Goal: Check status: Check status

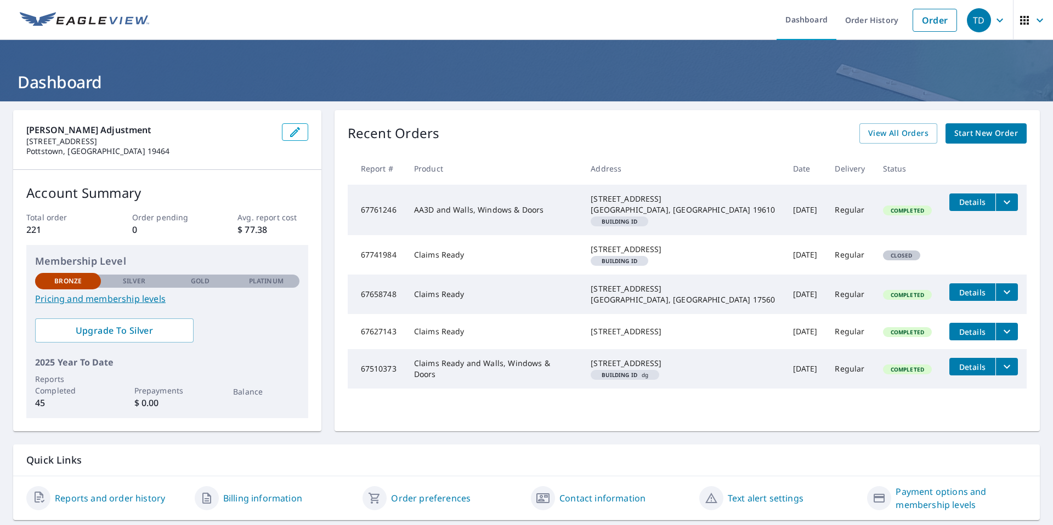
click at [1000, 199] on icon "filesDropdownBtn-67761246" at bounding box center [1006, 202] width 13 height 13
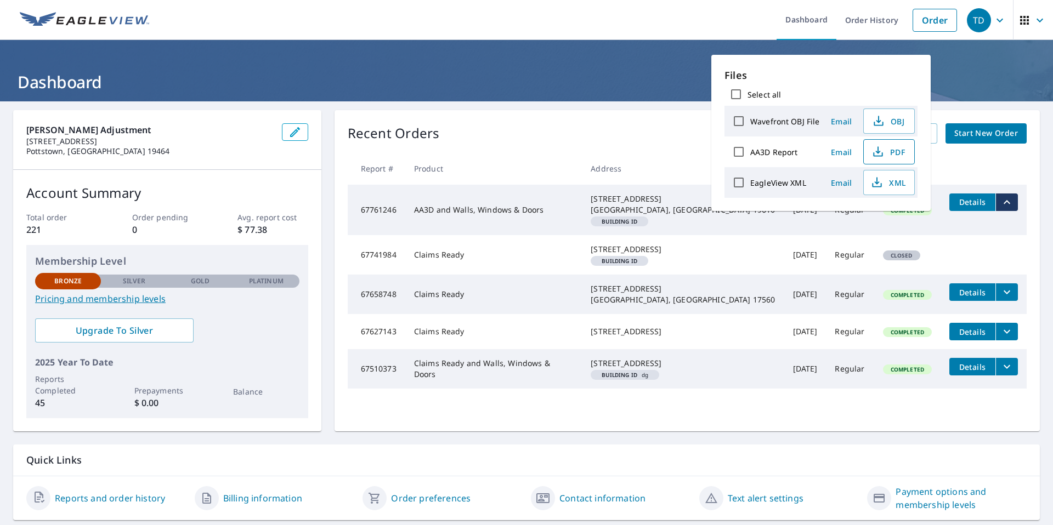
click at [893, 154] on span "PDF" at bounding box center [887, 151] width 35 height 13
click at [992, 82] on h1 "Dashboard" at bounding box center [526, 82] width 1027 height 22
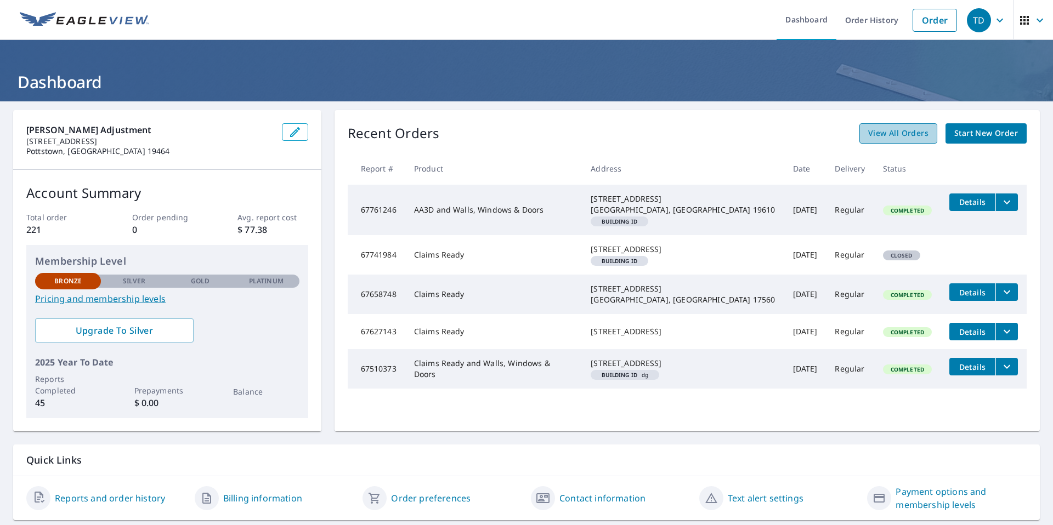
click at [894, 129] on span "View All Orders" at bounding box center [898, 134] width 60 height 14
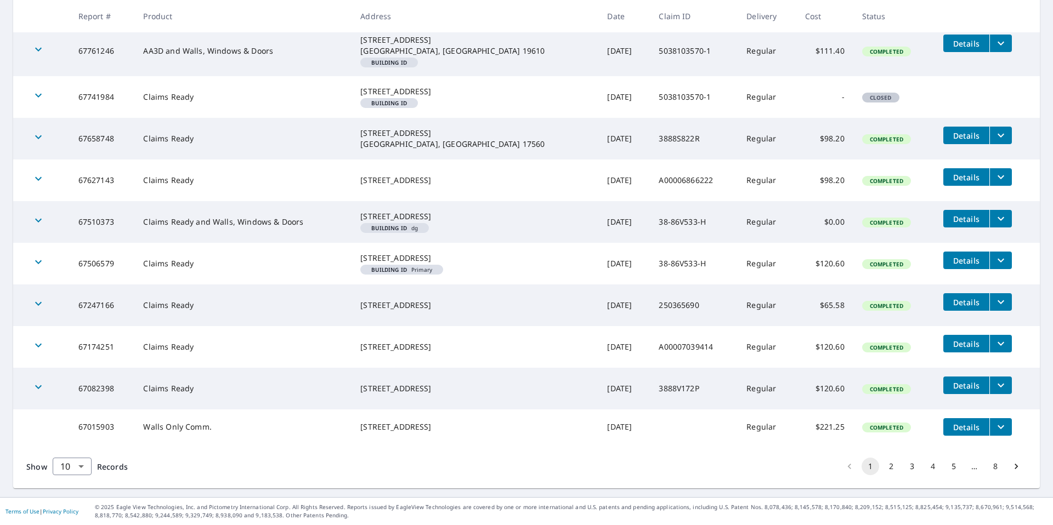
scroll to position [248, 0]
click at [890, 464] on button "2" at bounding box center [891, 467] width 18 height 18
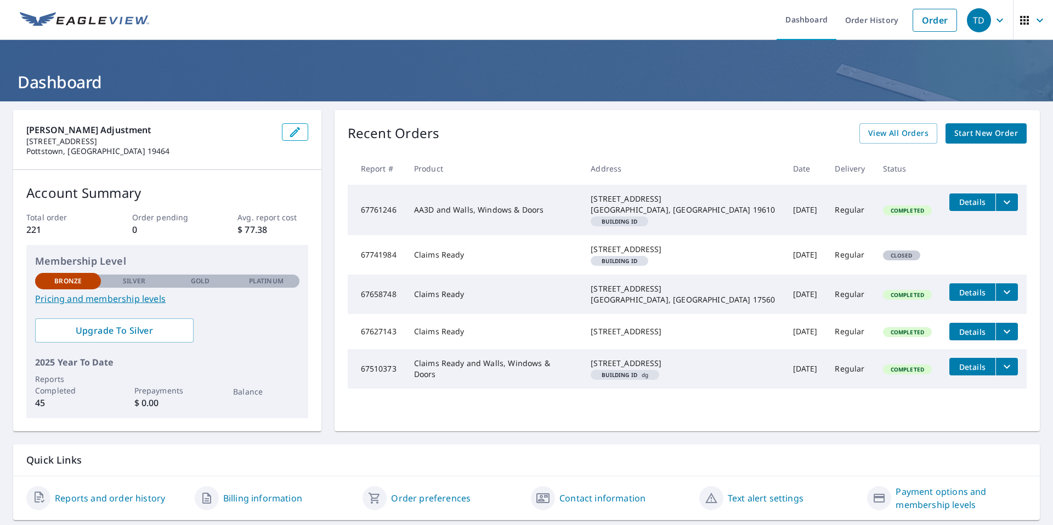
scroll to position [32, 0]
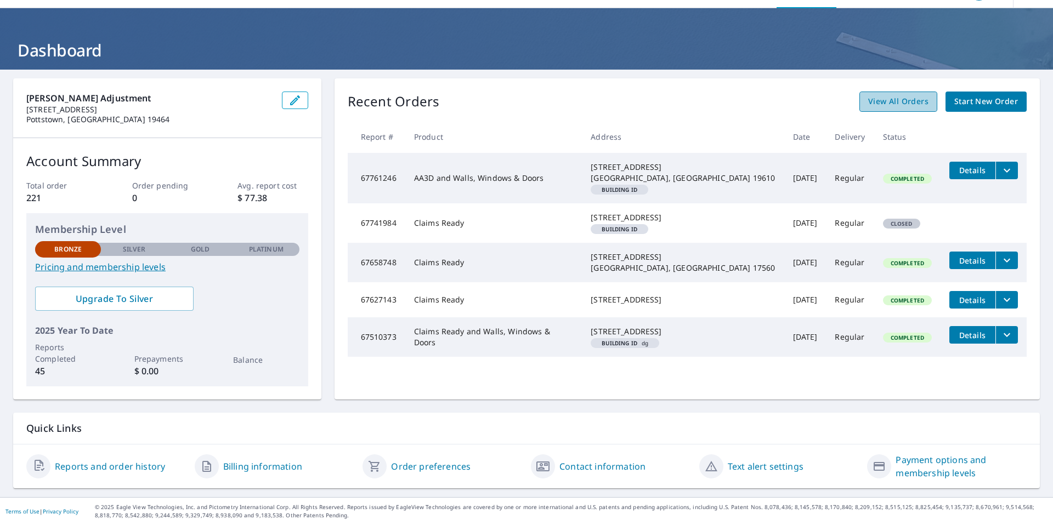
click at [878, 100] on span "View All Orders" at bounding box center [898, 102] width 60 height 14
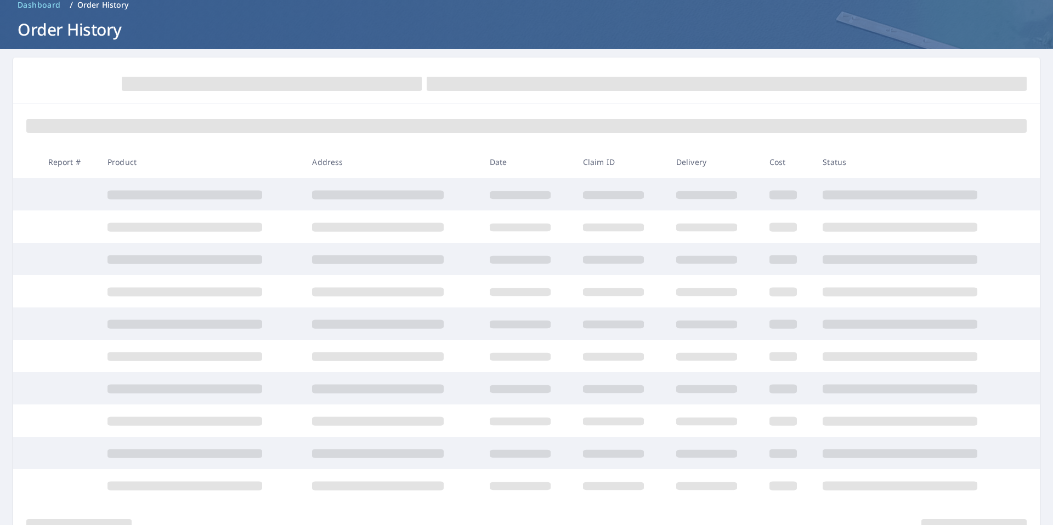
scroll to position [110, 0]
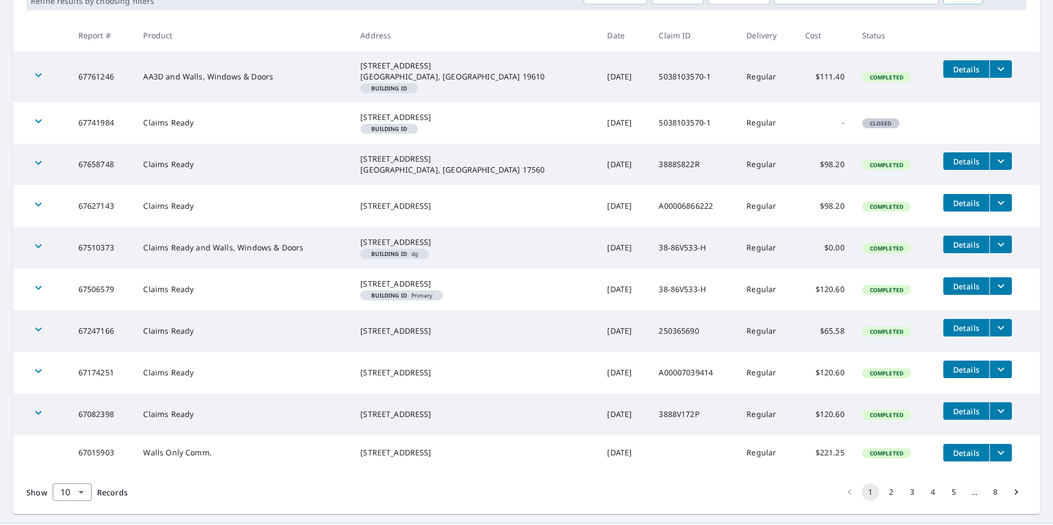
scroll to position [248, 0]
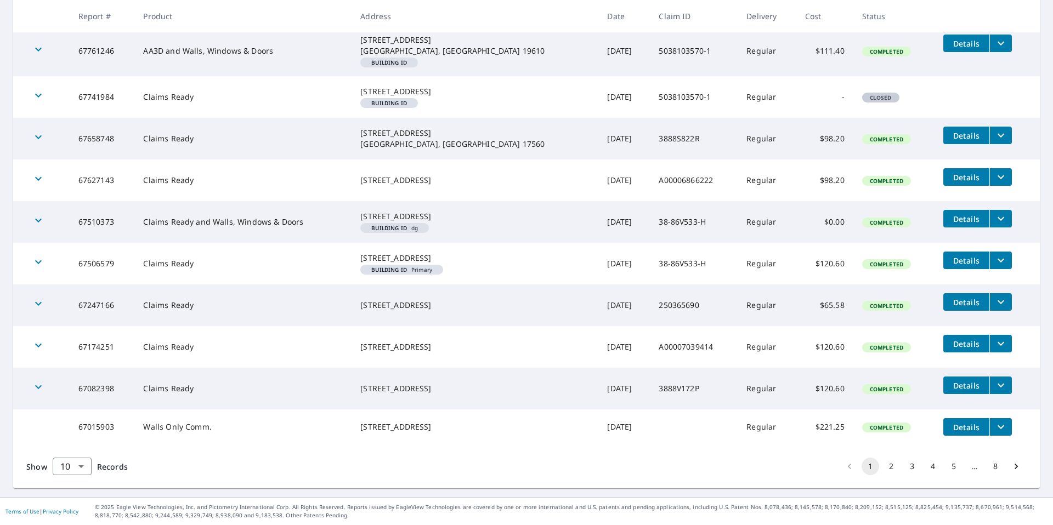
click at [885, 464] on button "2" at bounding box center [891, 467] width 18 height 18
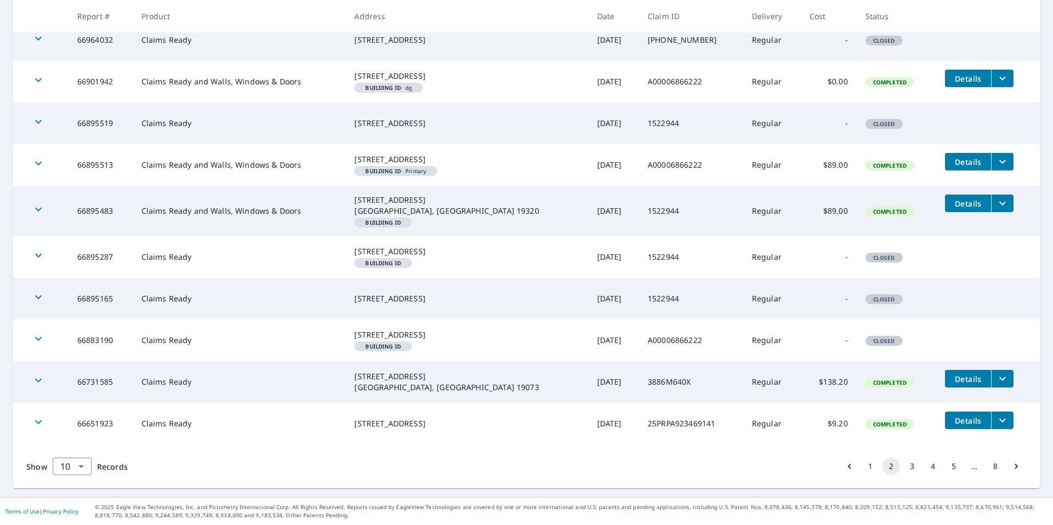
scroll to position [259, 0]
click at [905, 464] on button "3" at bounding box center [912, 467] width 18 height 18
